Goal: Task Accomplishment & Management: Manage account settings

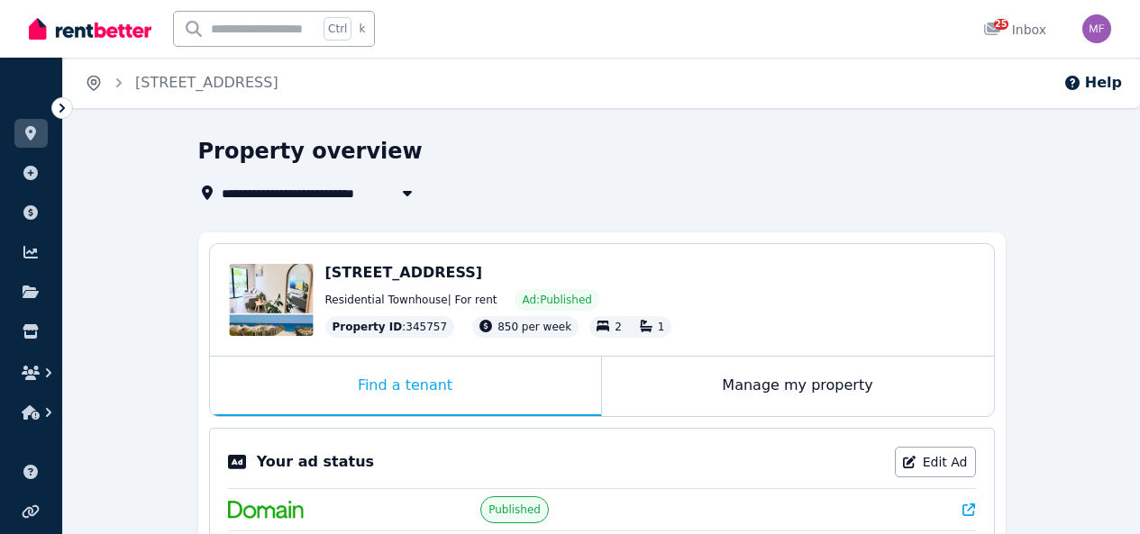
click at [98, 85] on icon "Breadcrumb" at bounding box center [93, 84] width 12 height 14
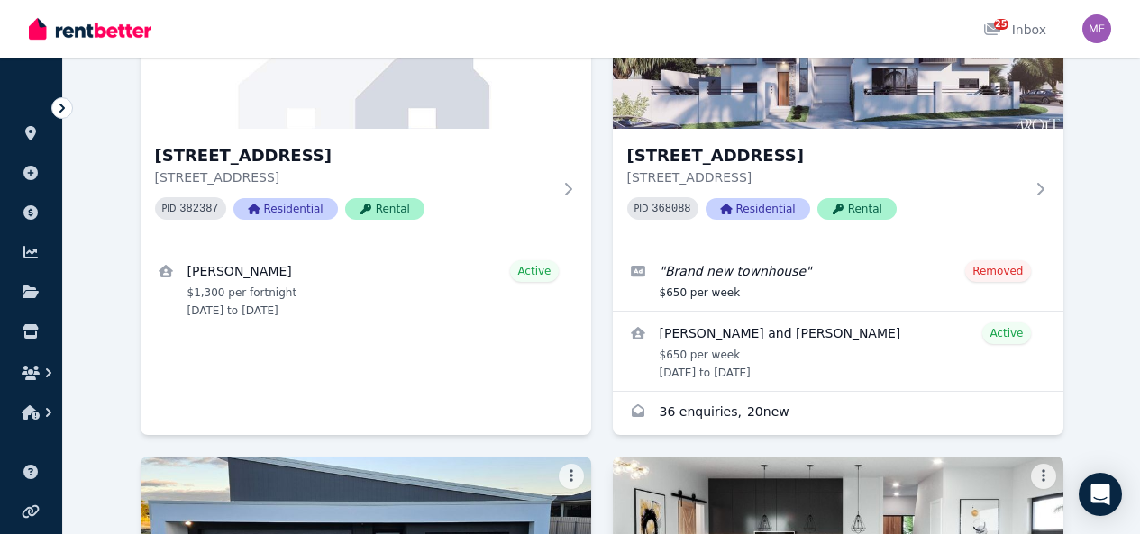
scroll to position [744, 0]
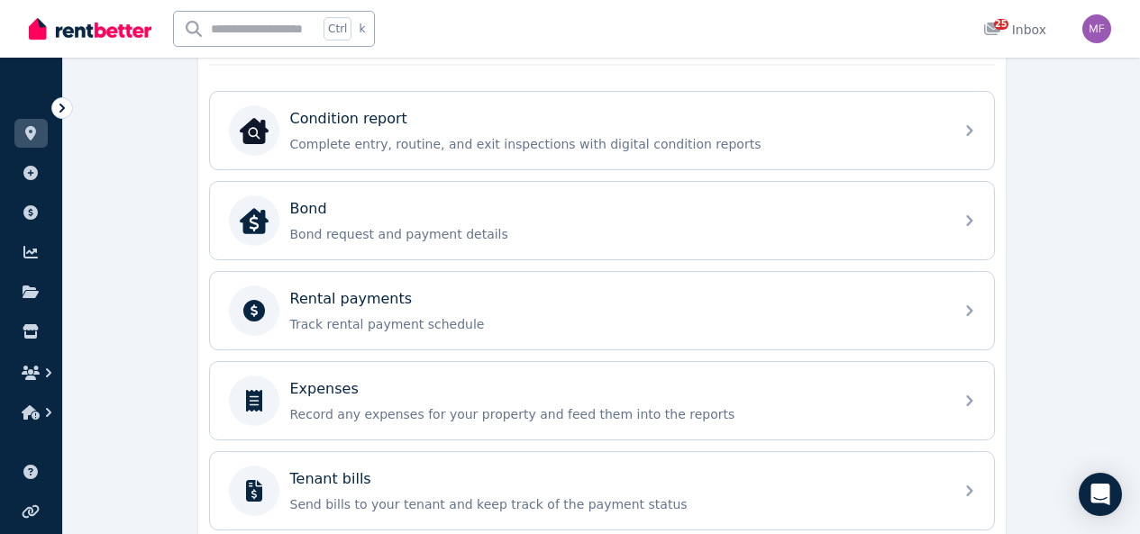
scroll to position [661, 0]
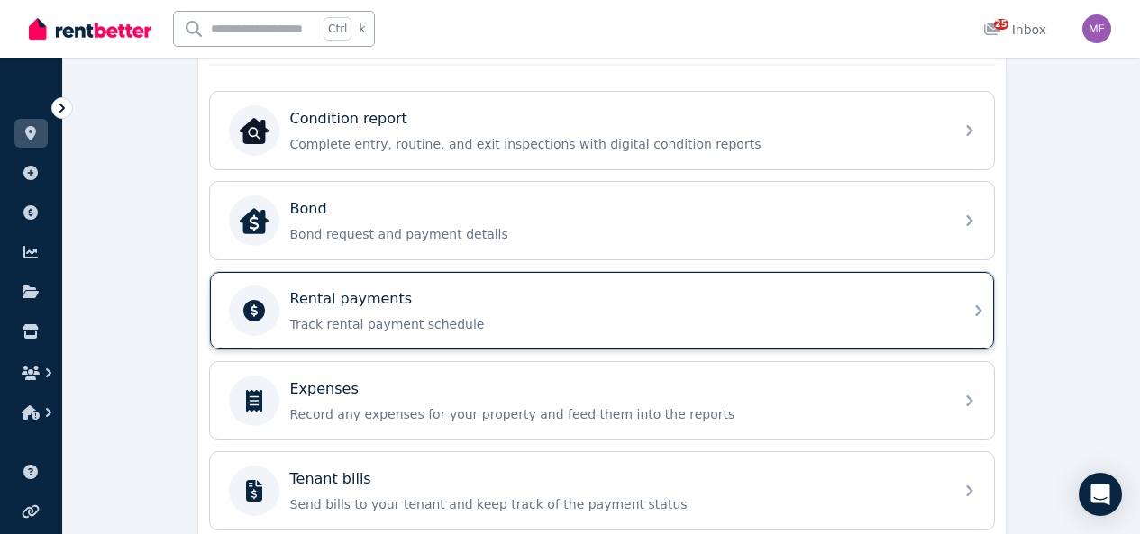
click at [509, 332] on p "Track rental payment schedule" at bounding box center [616, 324] width 653 height 18
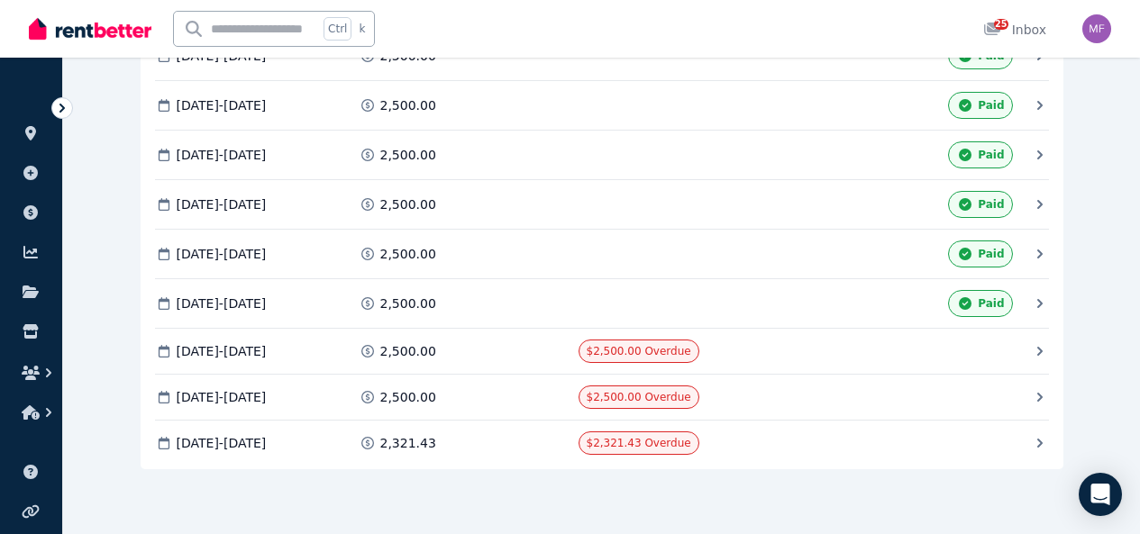
scroll to position [774, 0]
click at [0, 0] on span "Mark as Paid" at bounding box center [0, 0] width 0 height 0
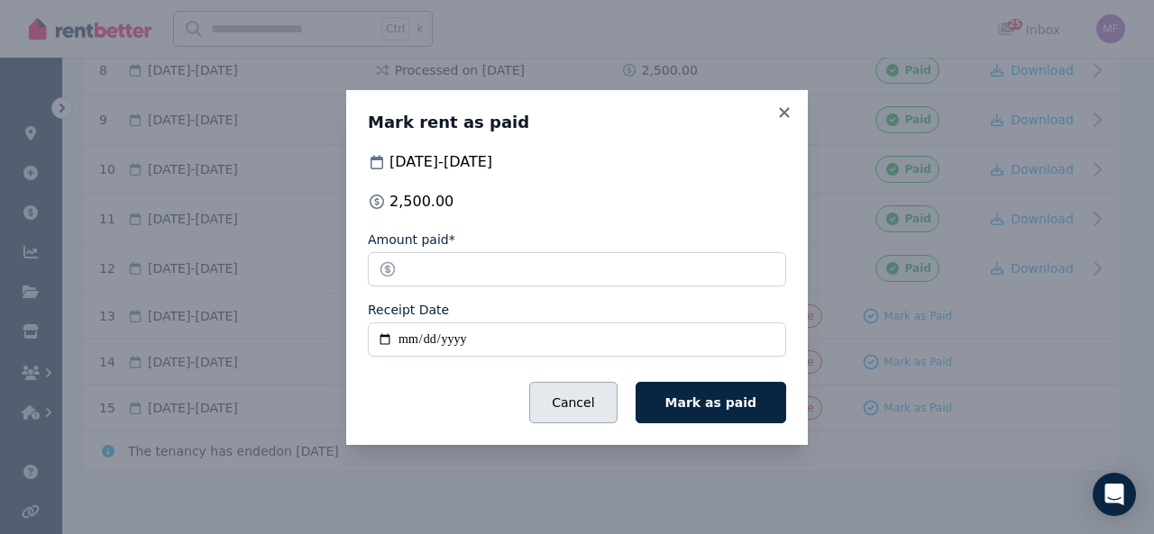
click at [614, 413] on button "Cancel" at bounding box center [572, 402] width 87 height 41
